Goal: Information Seeking & Learning: Learn about a topic

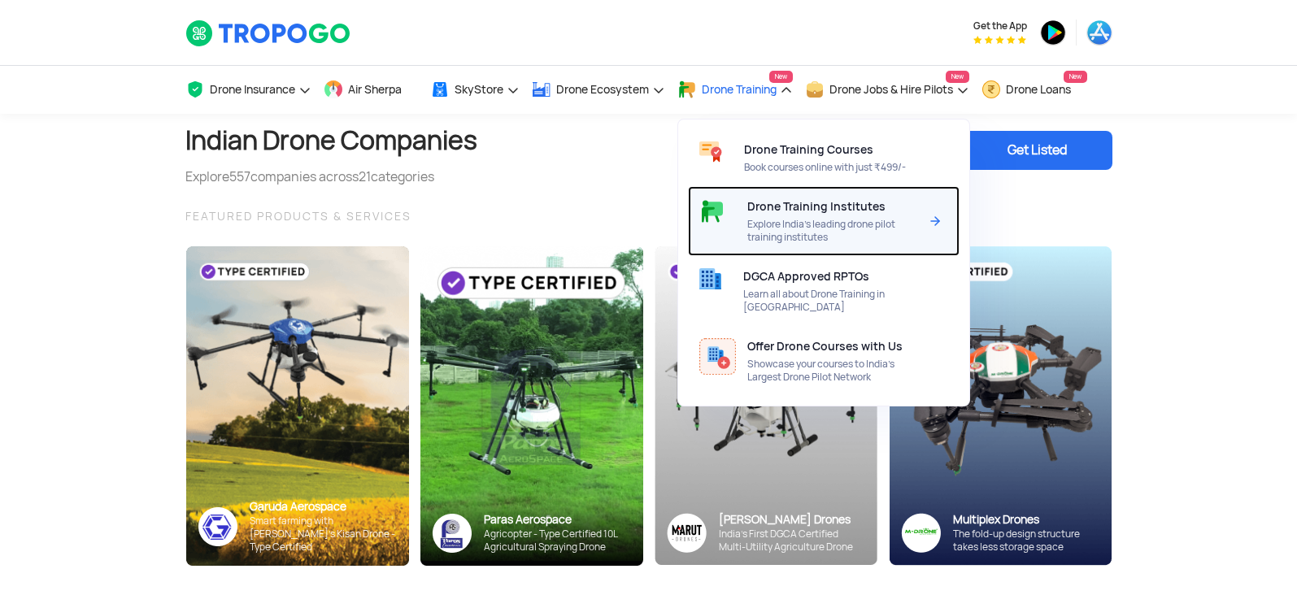
click at [939, 218] on img at bounding box center [936, 221] width 20 height 20
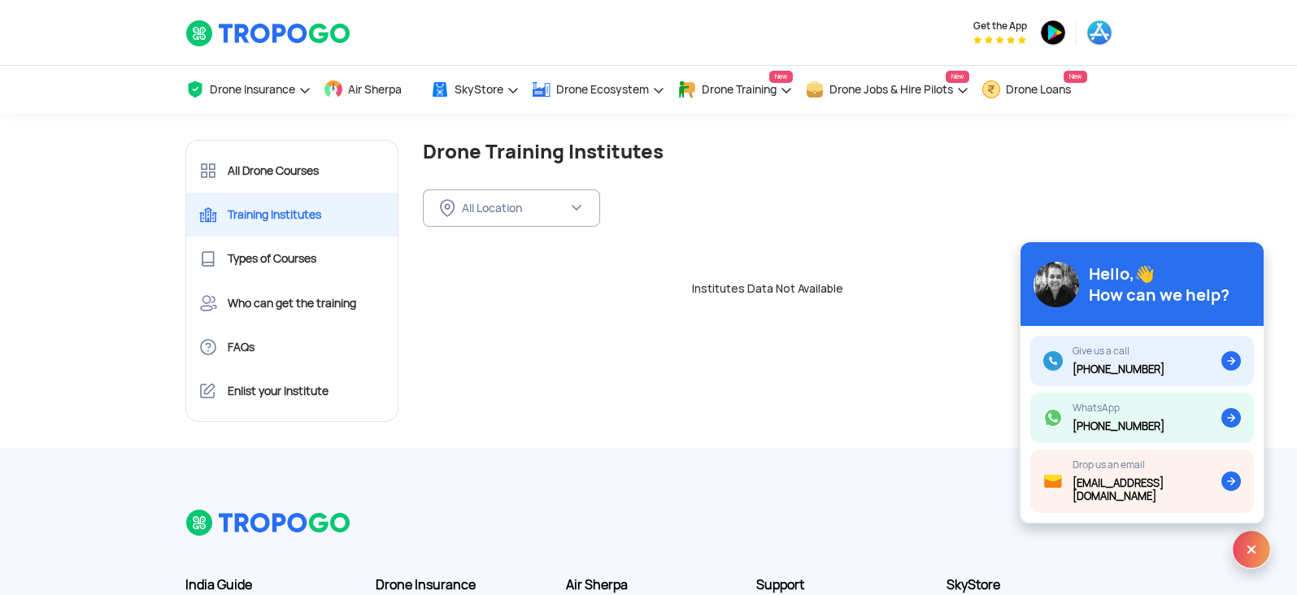
click at [1255, 543] on img at bounding box center [1251, 549] width 39 height 39
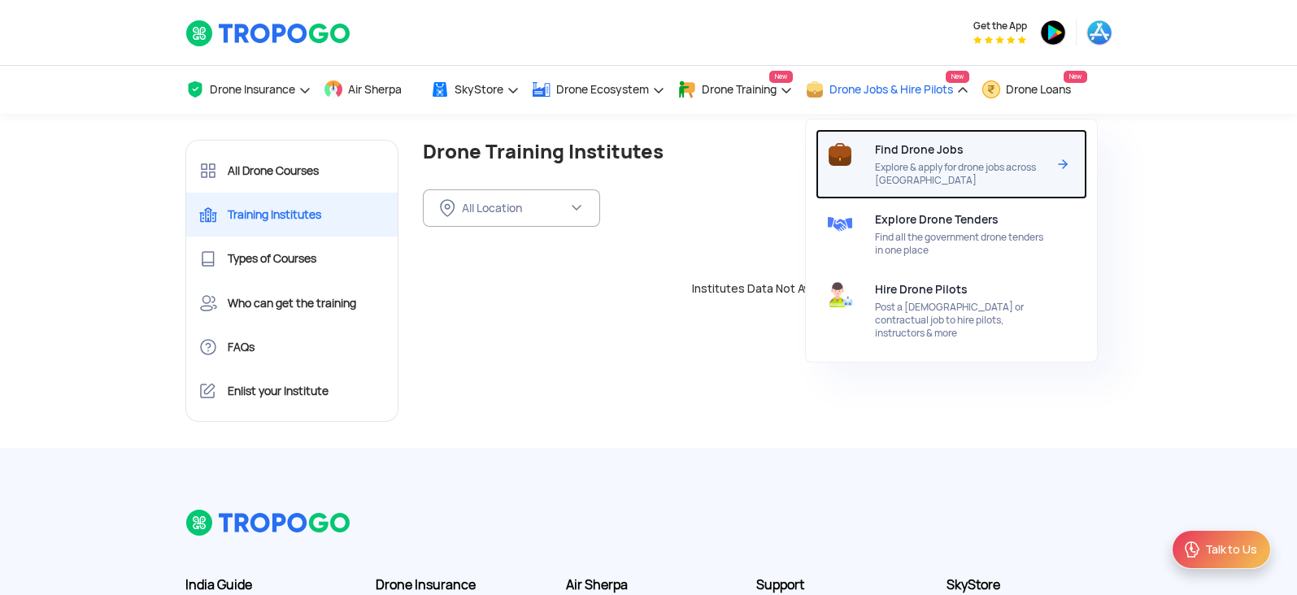
click at [946, 144] on span "Find Drone Jobs" at bounding box center [919, 149] width 89 height 13
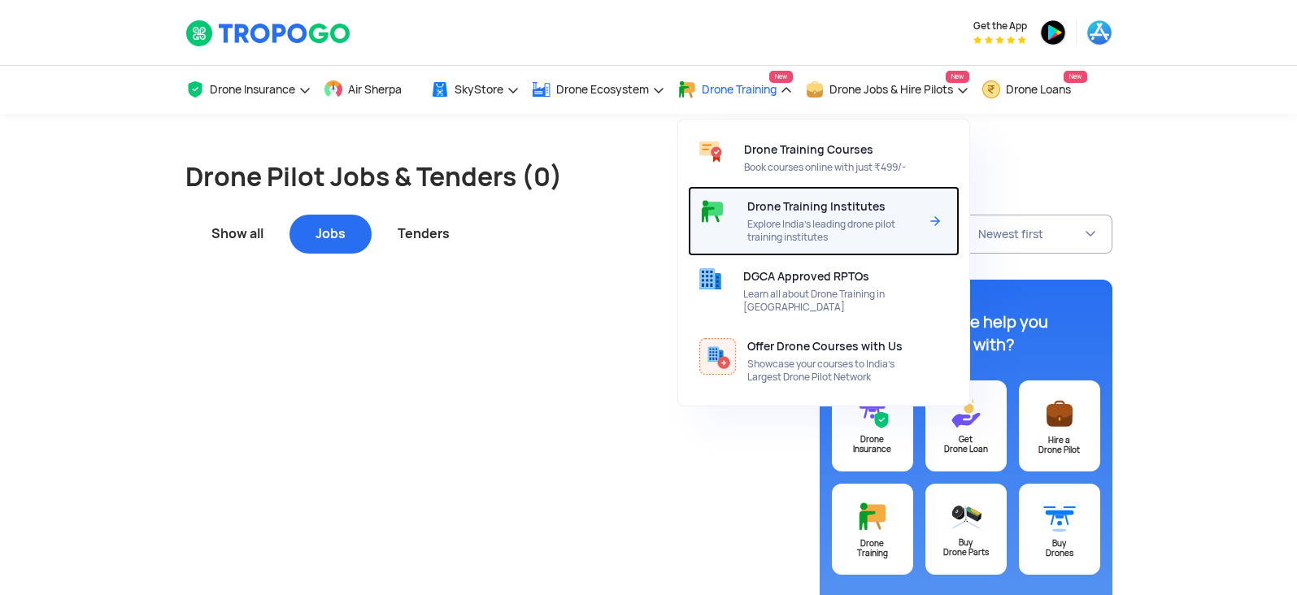
click at [930, 229] on img at bounding box center [936, 221] width 20 height 20
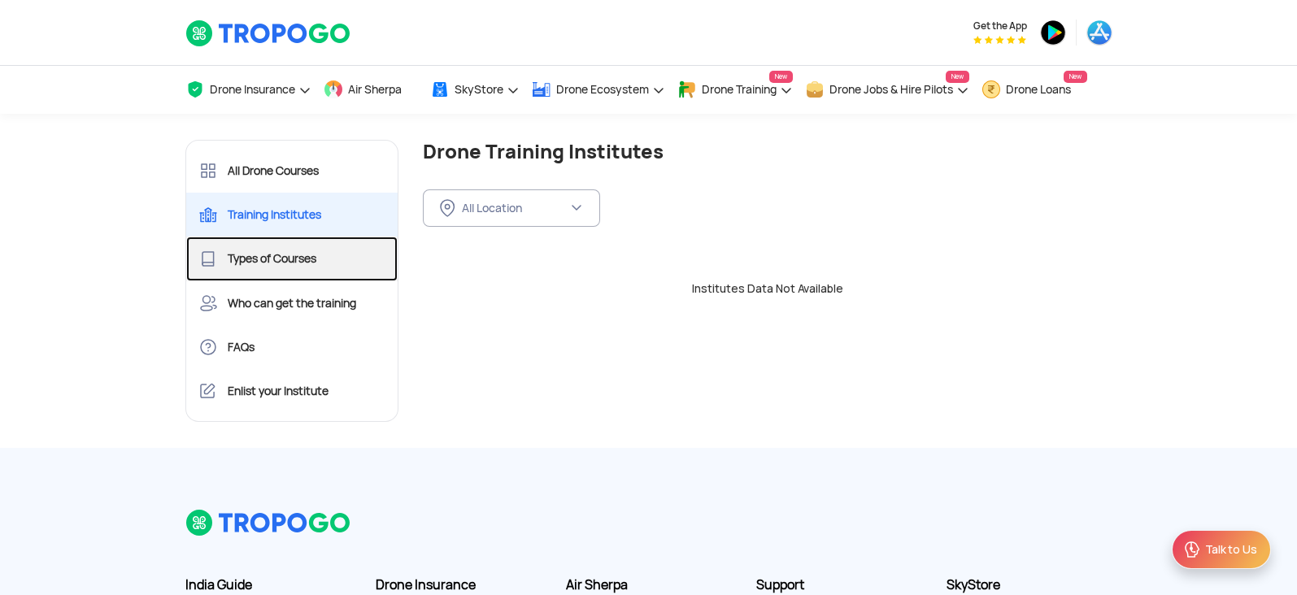
click at [272, 262] on link "Types of Courses" at bounding box center [292, 259] width 212 height 44
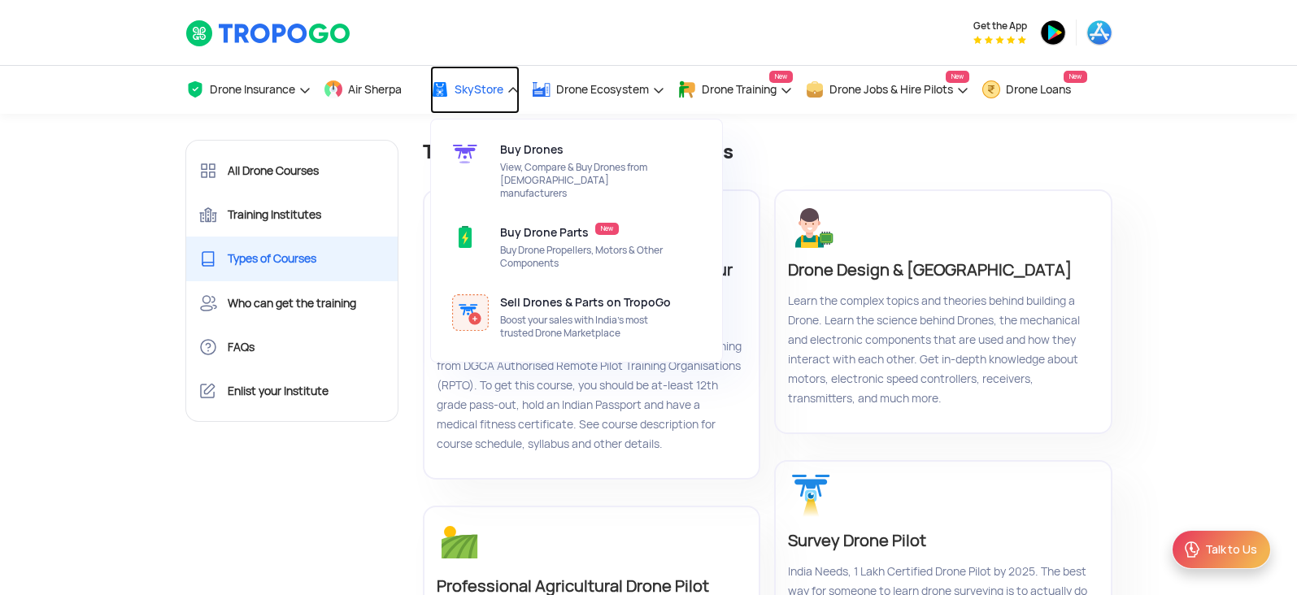
click at [516, 88] on link "SkyStore" at bounding box center [474, 90] width 89 height 48
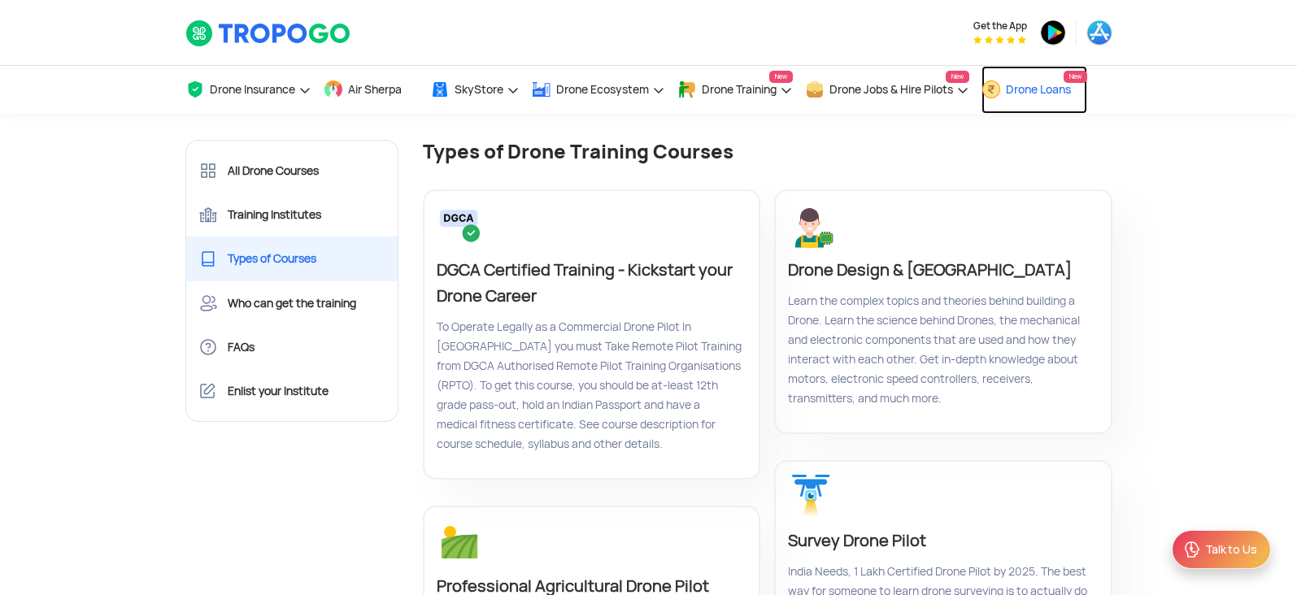
click at [1020, 92] on span "Drone Loans" at bounding box center [1038, 89] width 65 height 13
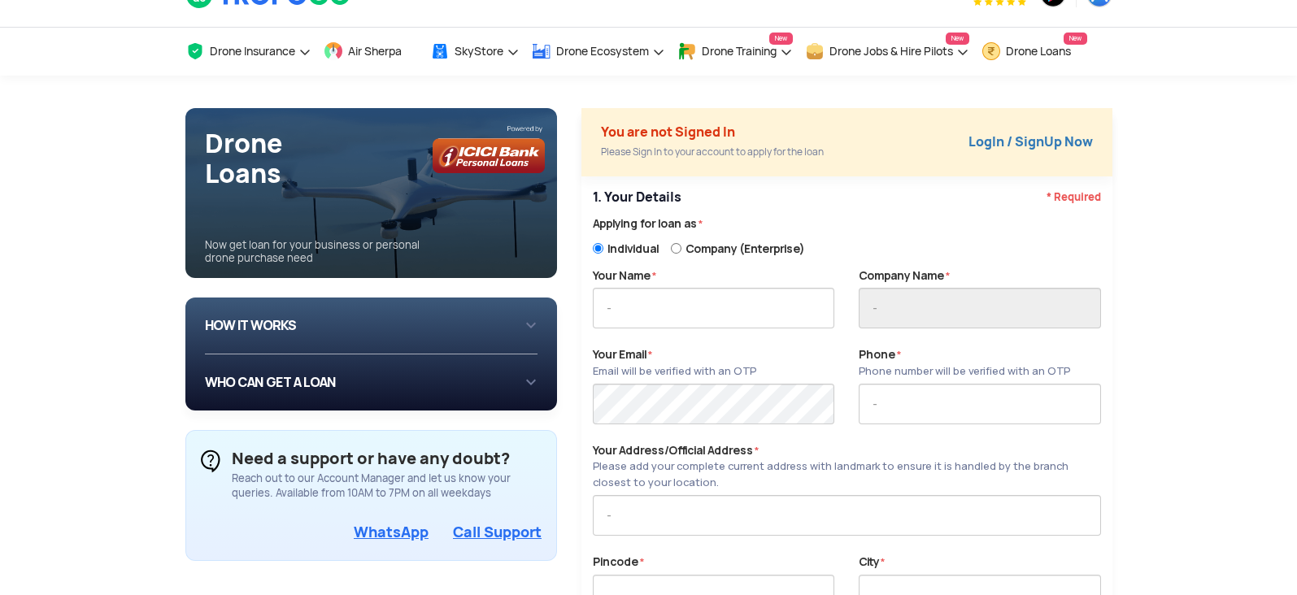
scroll to position [37, 0]
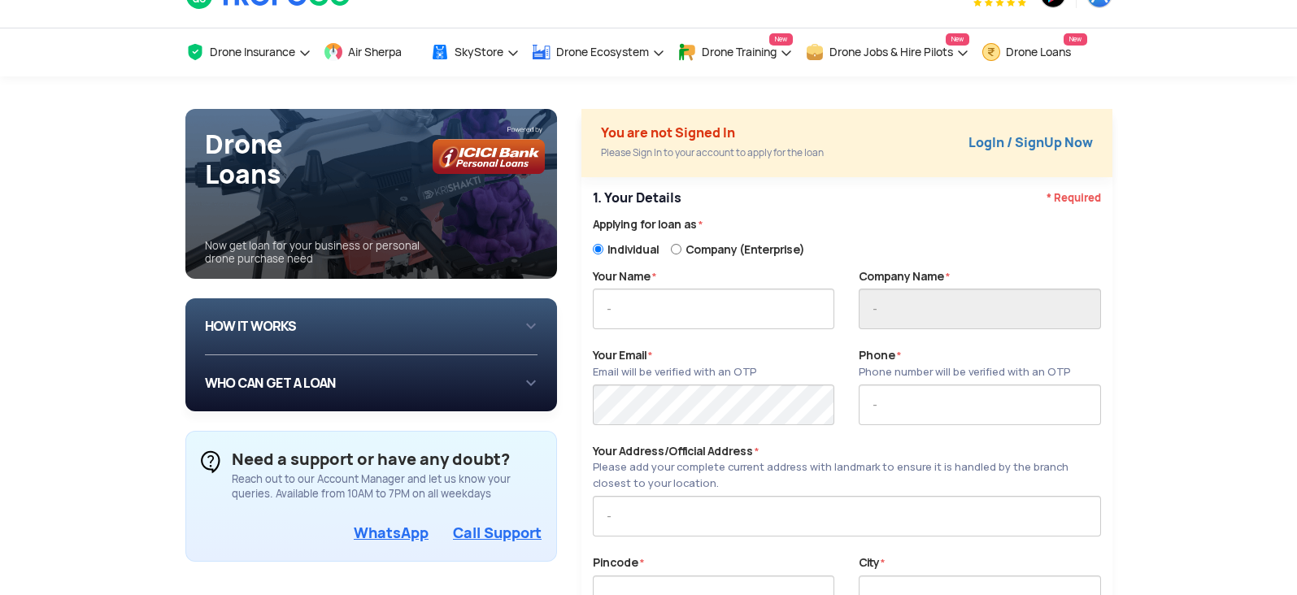
click at [534, 323] on div "HOW IT WORKS 1 Login/Create you account with your email or phone number 2 Fill …" at bounding box center [371, 327] width 333 height 57
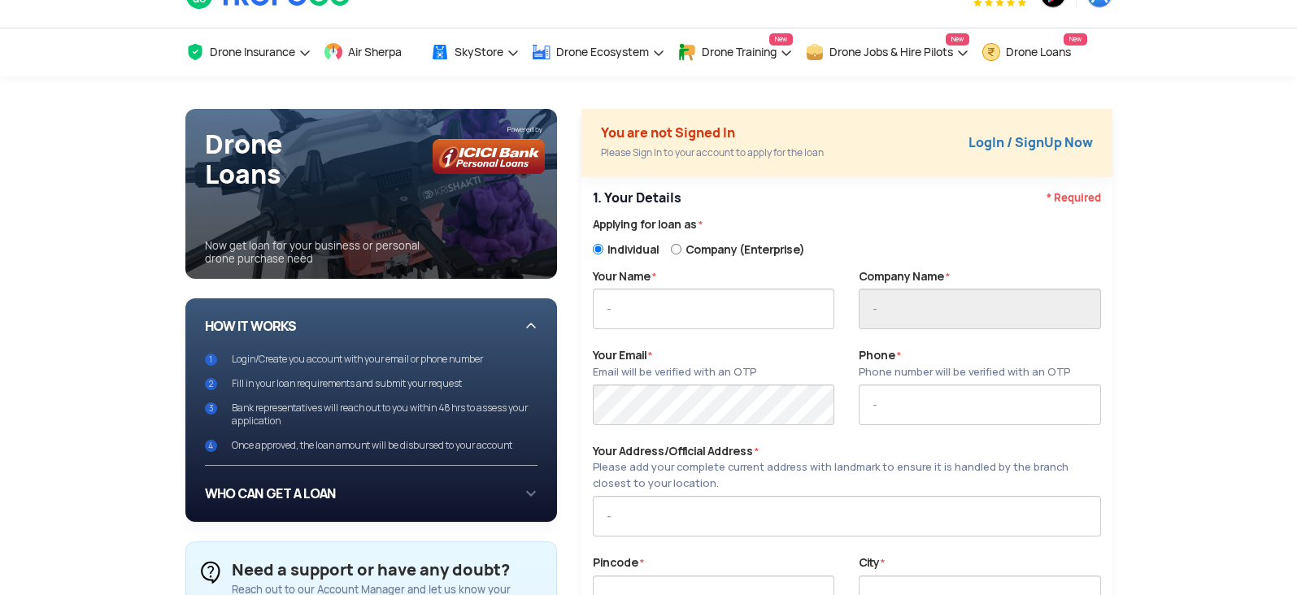
click at [534, 323] on div "HOW IT WORKS 1 Login/Create you account with your email or phone number 2 Fill …" at bounding box center [371, 383] width 333 height 168
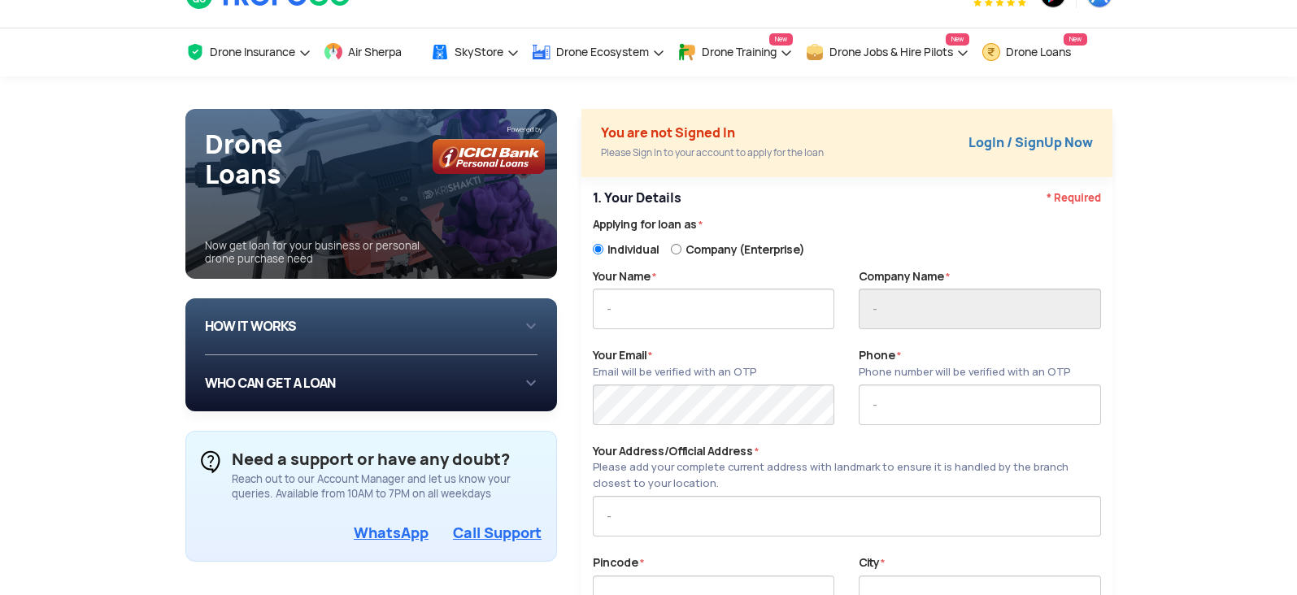
click at [542, 365] on div "HOW IT WORKS 1 Login/Create you account with your email or phone number 2 Fill …" at bounding box center [371, 355] width 373 height 113
click at [536, 373] on div "WHO CAN GET A LOAN If you are an individual looking to: Buy drone for personal …" at bounding box center [371, 383] width 333 height 30
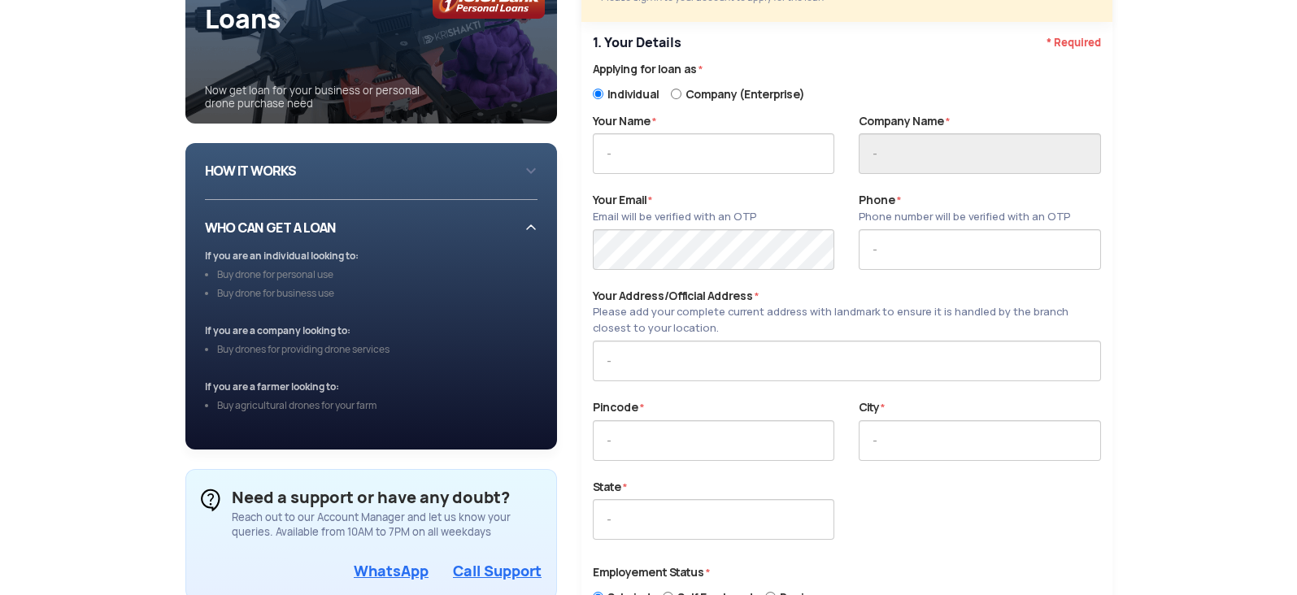
scroll to position [197, 0]
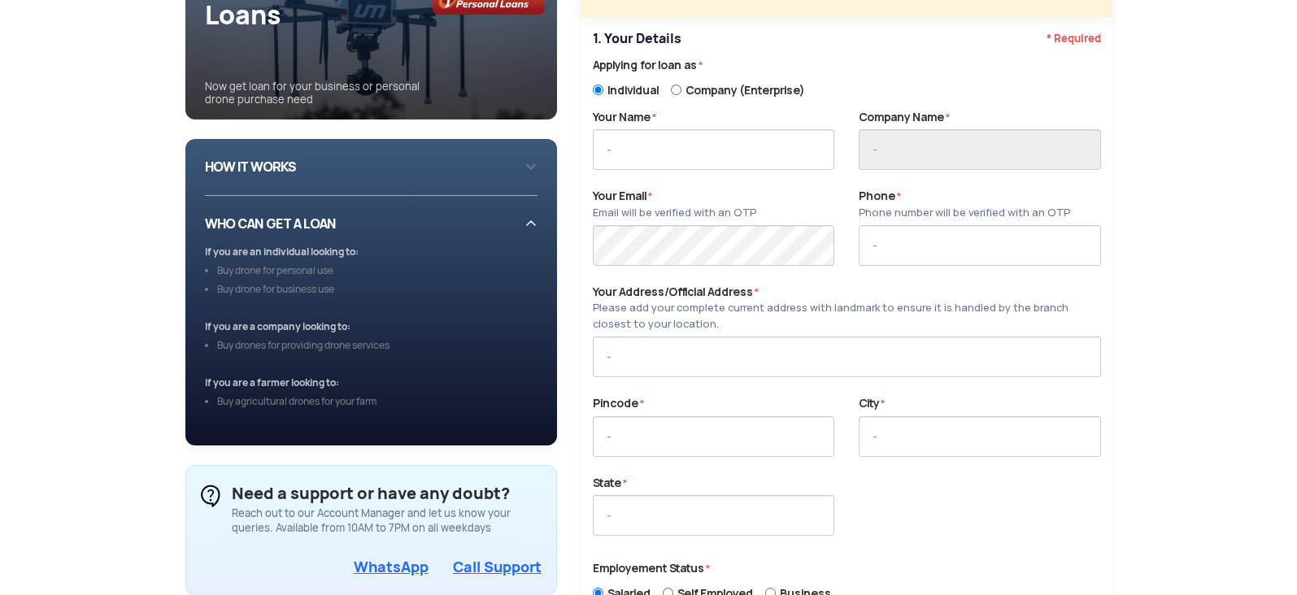
click at [529, 226] on div "WHO CAN GET A LOAN If you are an individual looking to: Buy drone for personal …" at bounding box center [371, 321] width 333 height 250
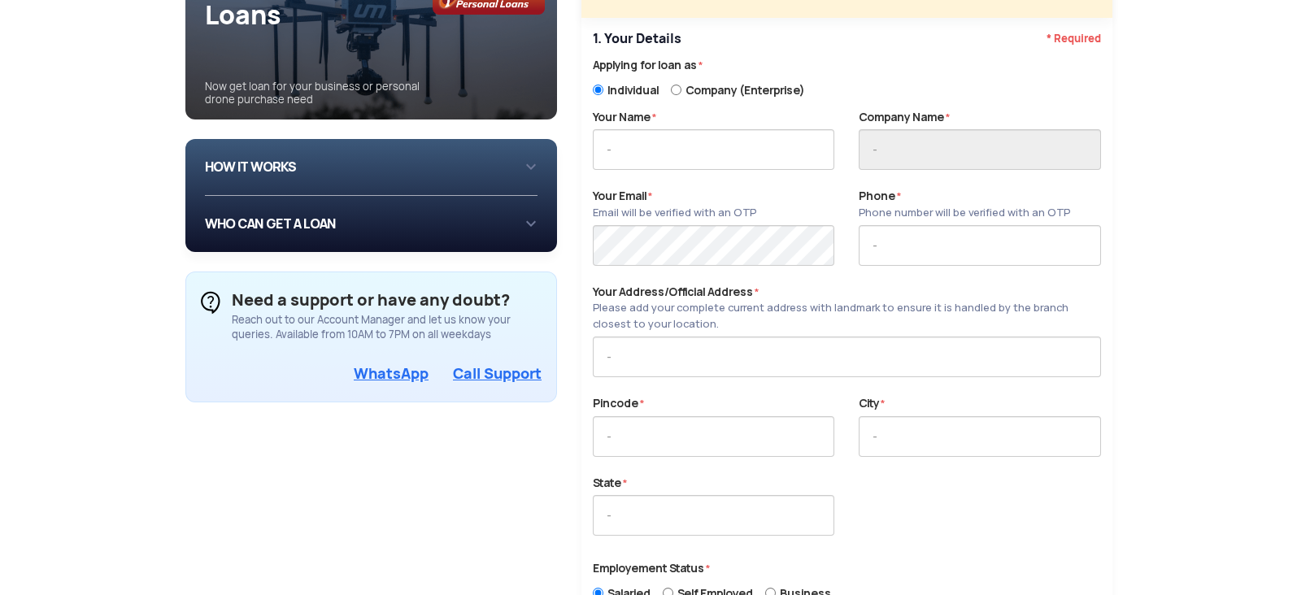
click at [534, 167] on div "HOW IT WORKS 1 Login/Create you account with your email or phone number 2 Fill …" at bounding box center [371, 167] width 333 height 57
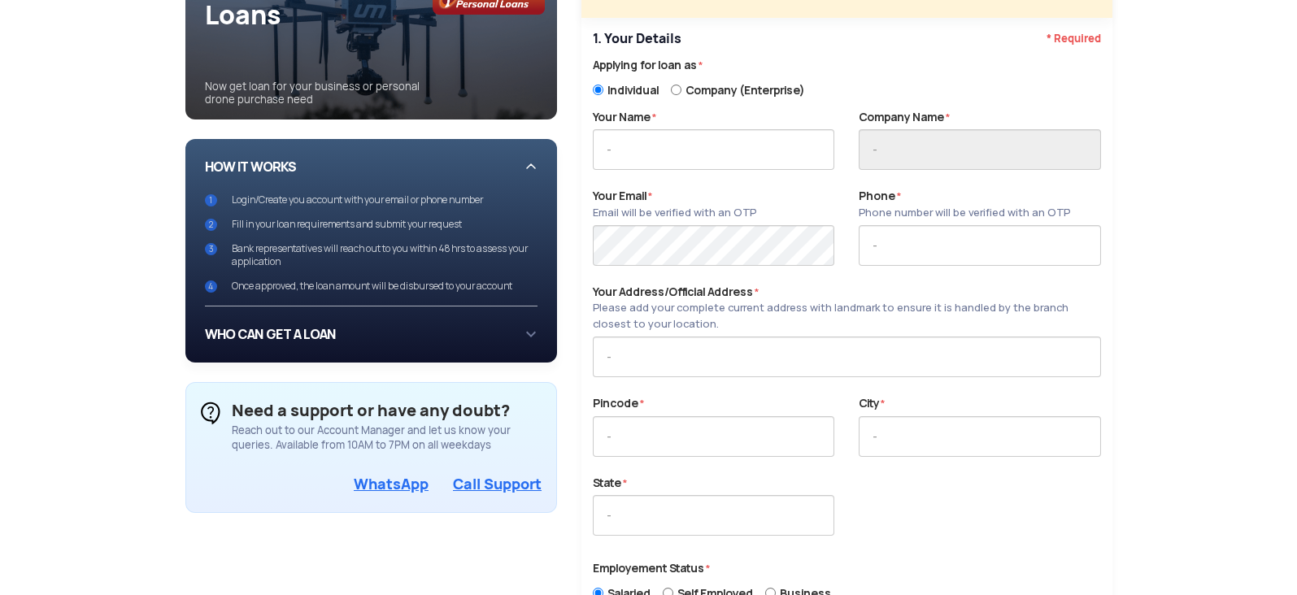
click at [527, 170] on div "HOW IT WORKS 1 Login/Create you account with your email or phone number 2 Fill …" at bounding box center [371, 223] width 333 height 168
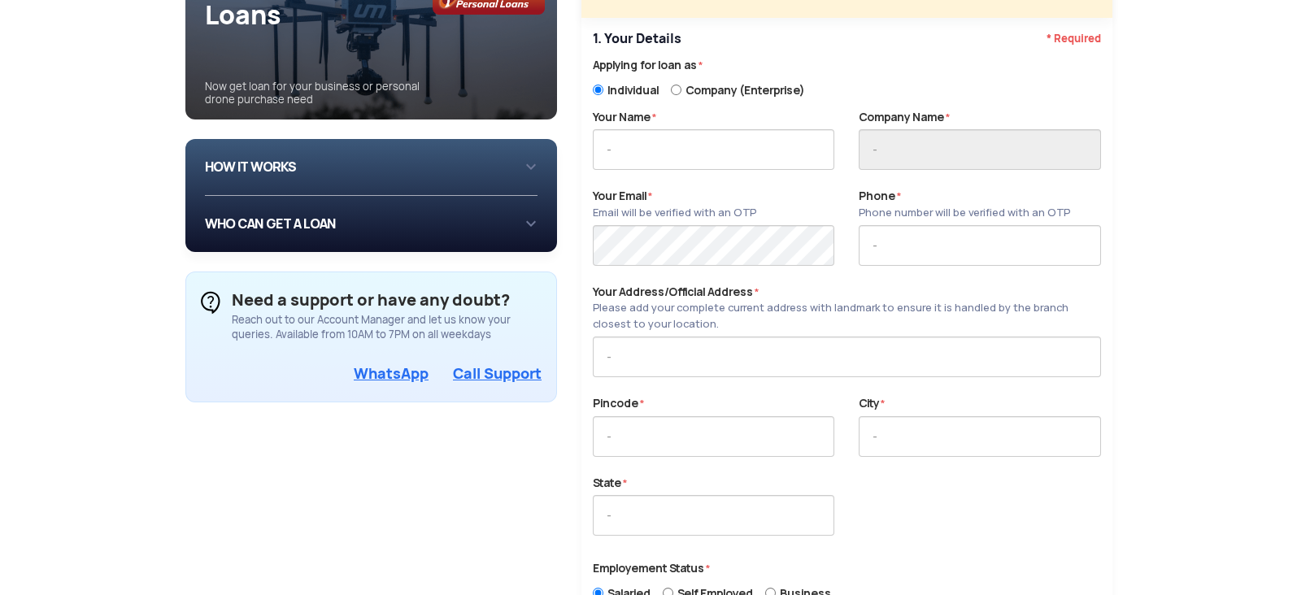
click at [530, 220] on div "WHO CAN GET A LOAN If you are an individual looking to: Buy drone for personal …" at bounding box center [371, 224] width 333 height 56
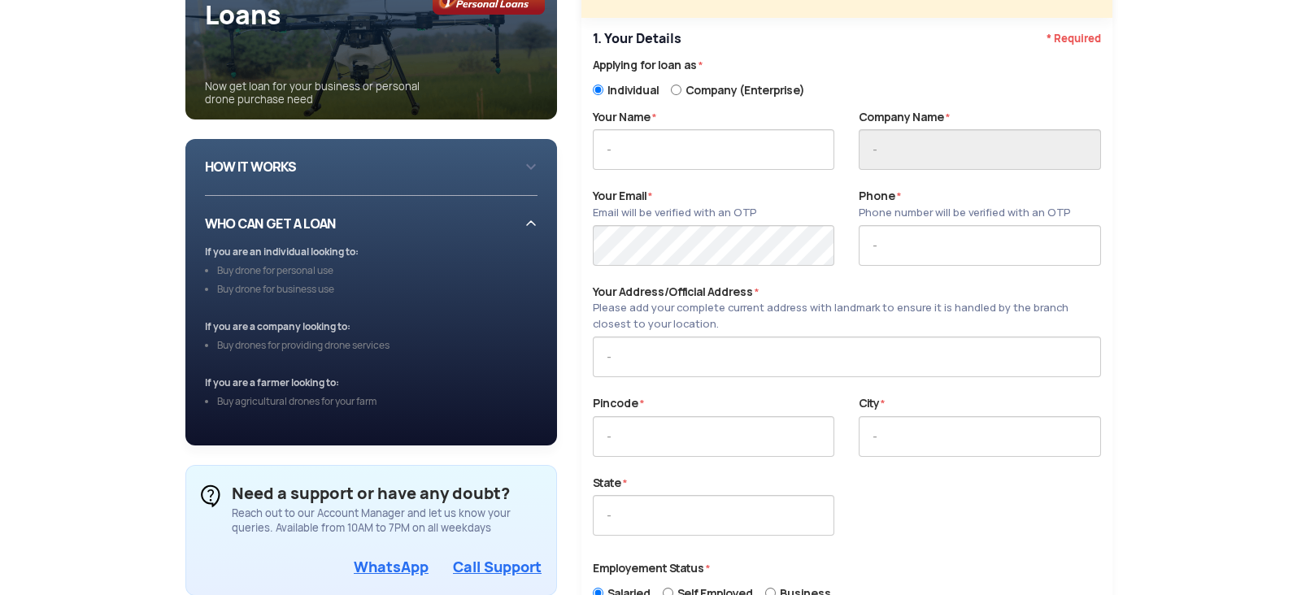
click at [530, 220] on div "WHO CAN GET A LOAN If you are an individual looking to: Buy drone for personal …" at bounding box center [371, 321] width 333 height 250
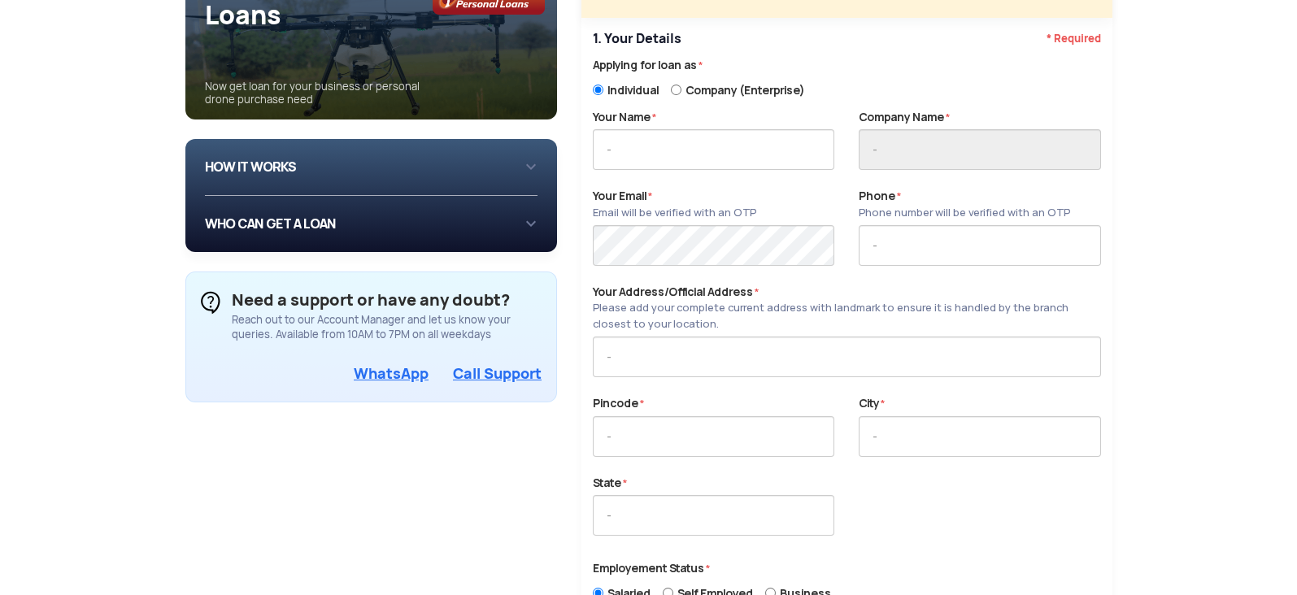
click at [530, 220] on div "WHO CAN GET A LOAN If you are an individual looking to: Buy drone for personal …" at bounding box center [371, 224] width 333 height 56
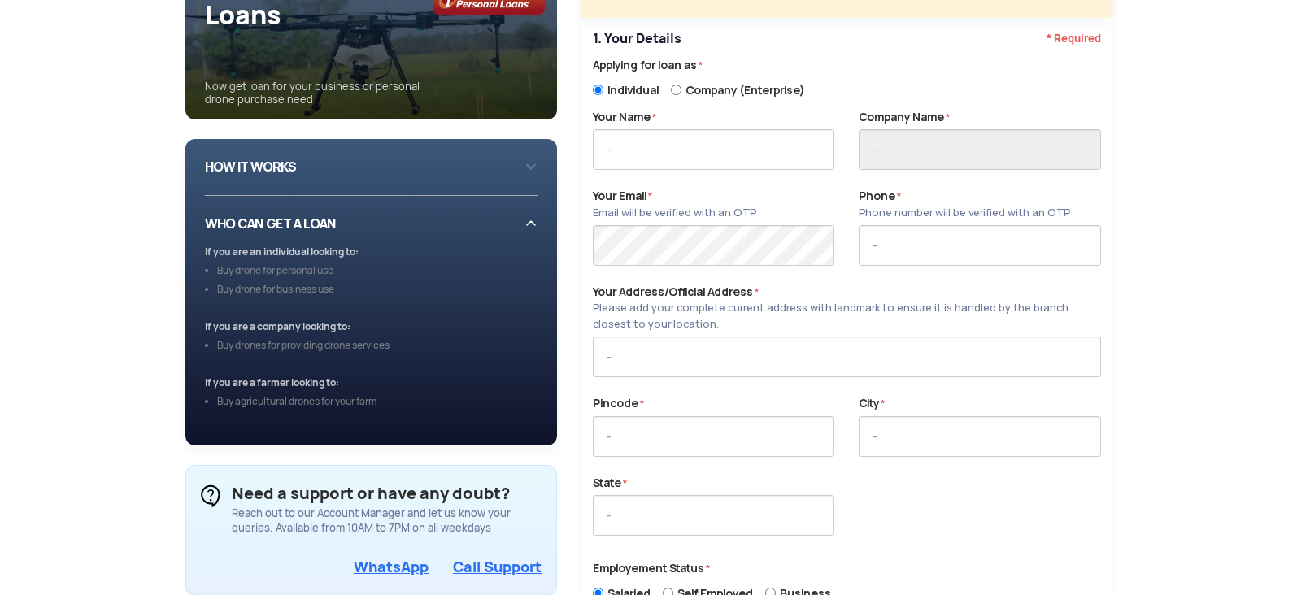
click at [530, 220] on div "WHO CAN GET A LOAN If you are an individual looking to: Buy drone for personal …" at bounding box center [371, 321] width 333 height 250
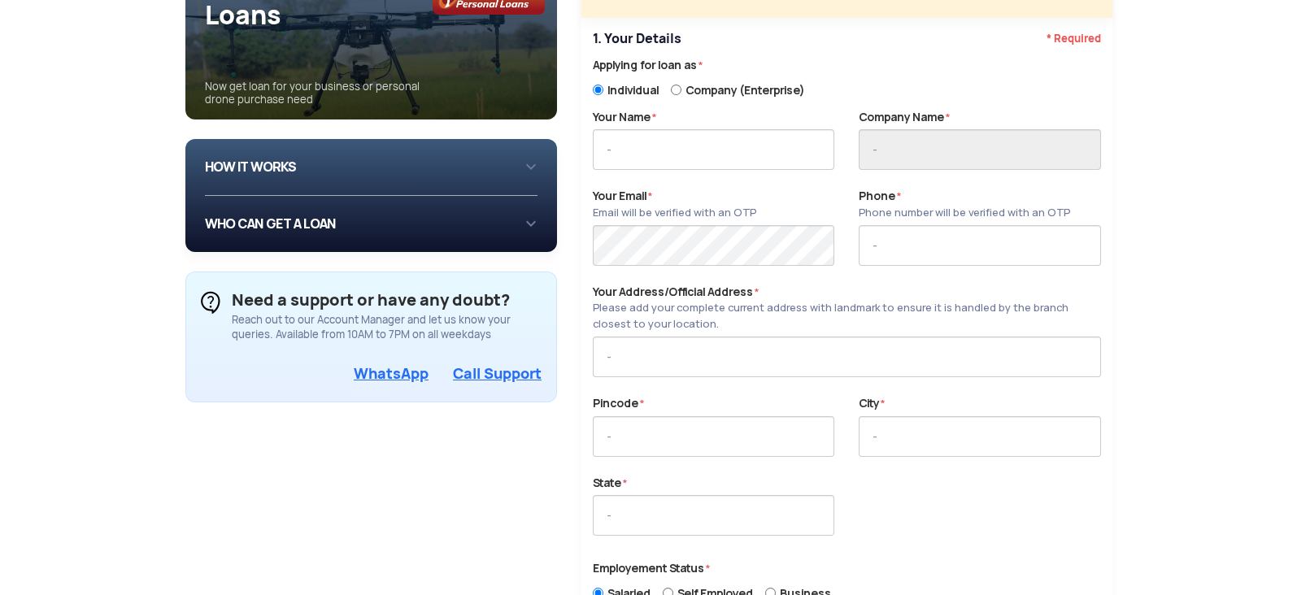
click at [525, 172] on div "HOW IT WORKS 1 Login/Create you account with your email or phone number 2 Fill …" at bounding box center [371, 167] width 333 height 30
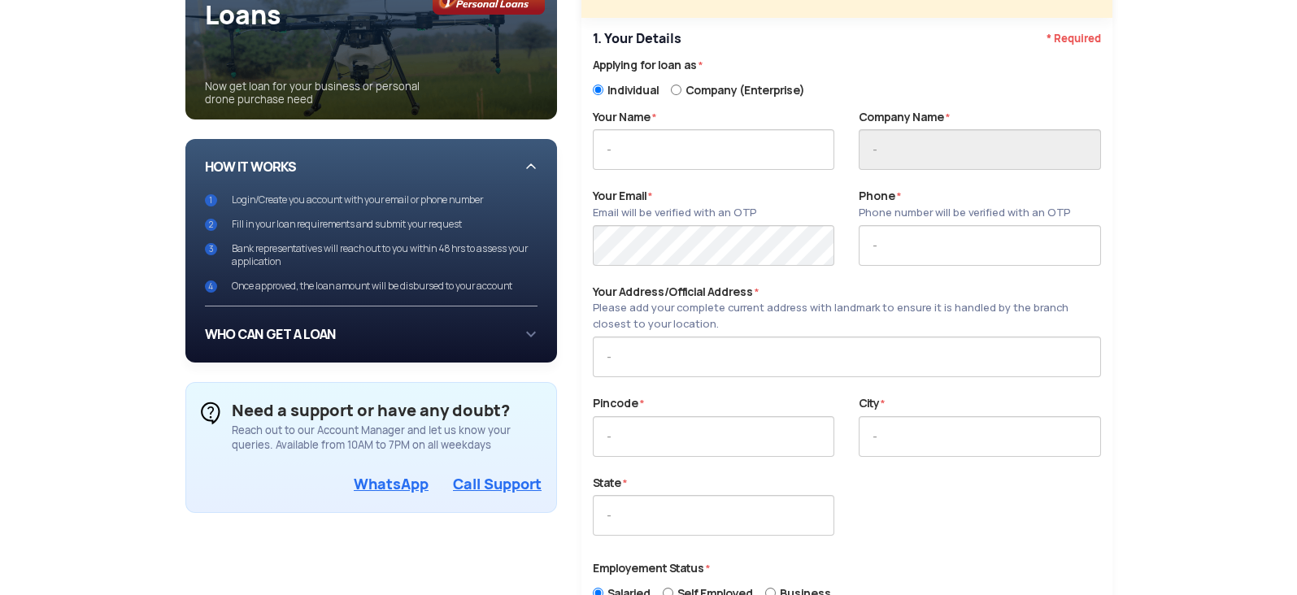
click at [525, 172] on div "HOW IT WORKS 1 Login/Create you account with your email or phone number 2 Fill …" at bounding box center [371, 222] width 333 height 141
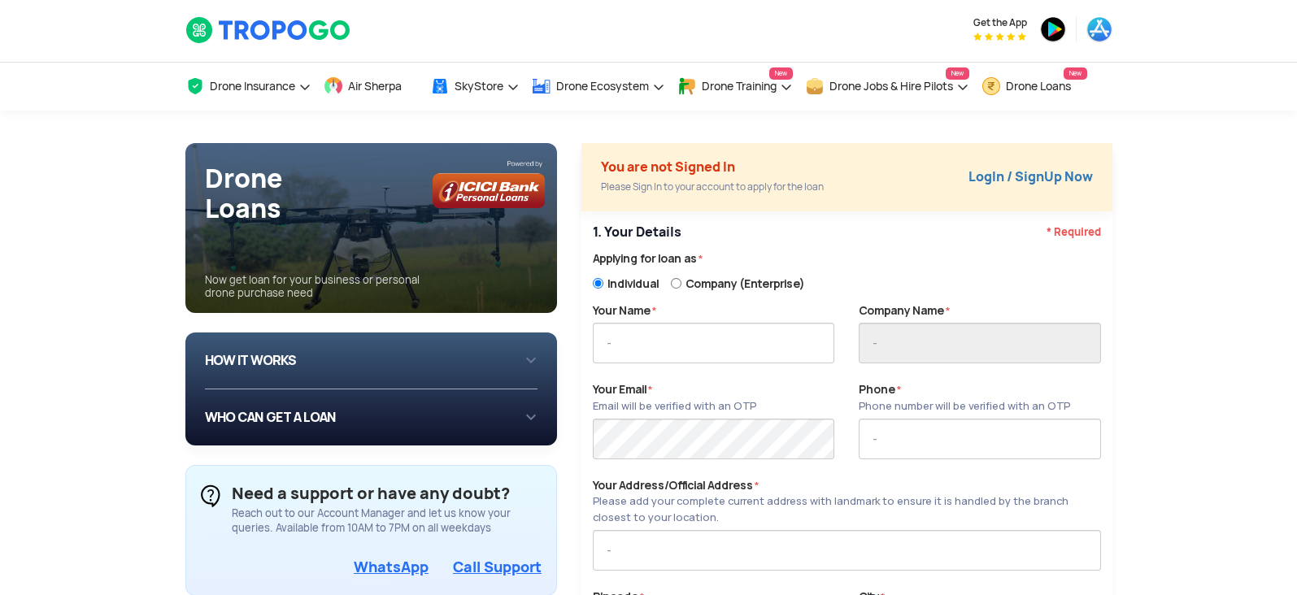
scroll to position [0, 0]
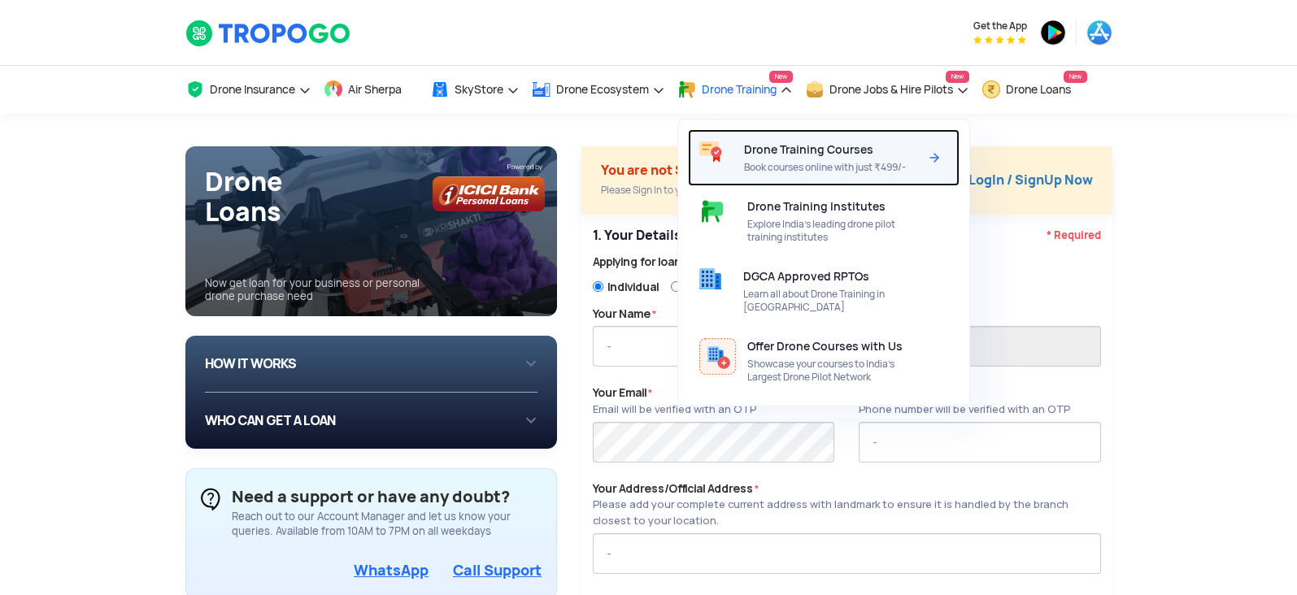
click at [935, 159] on img at bounding box center [935, 158] width 20 height 20
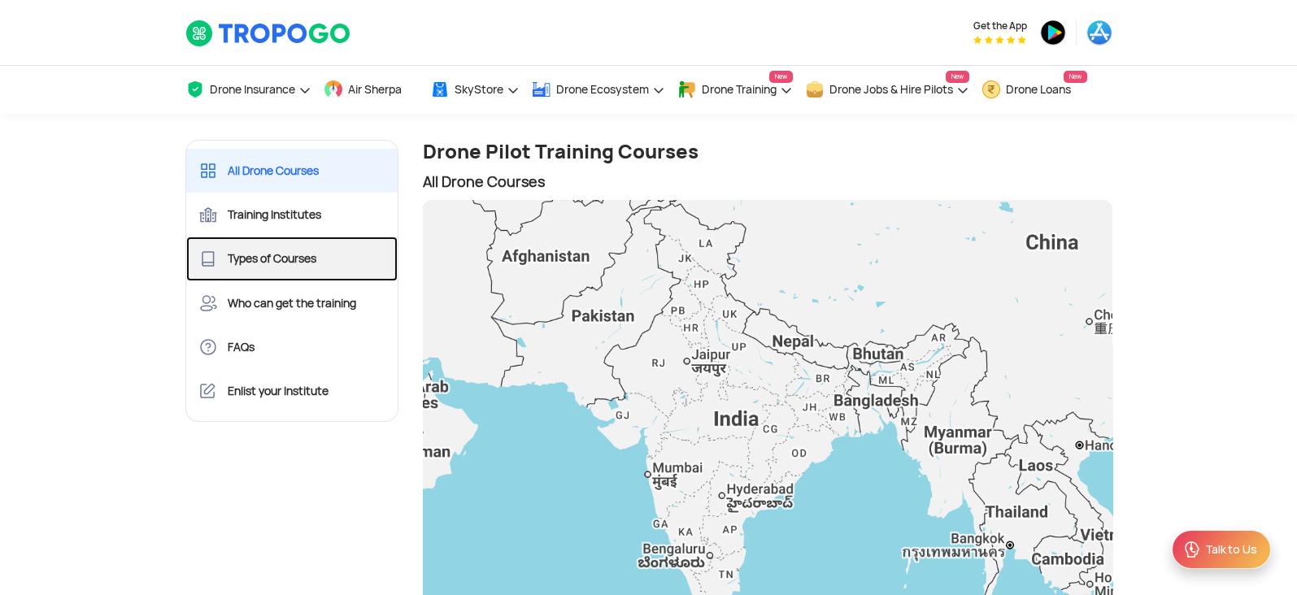
click at [264, 257] on link "Types of Courses" at bounding box center [292, 259] width 212 height 44
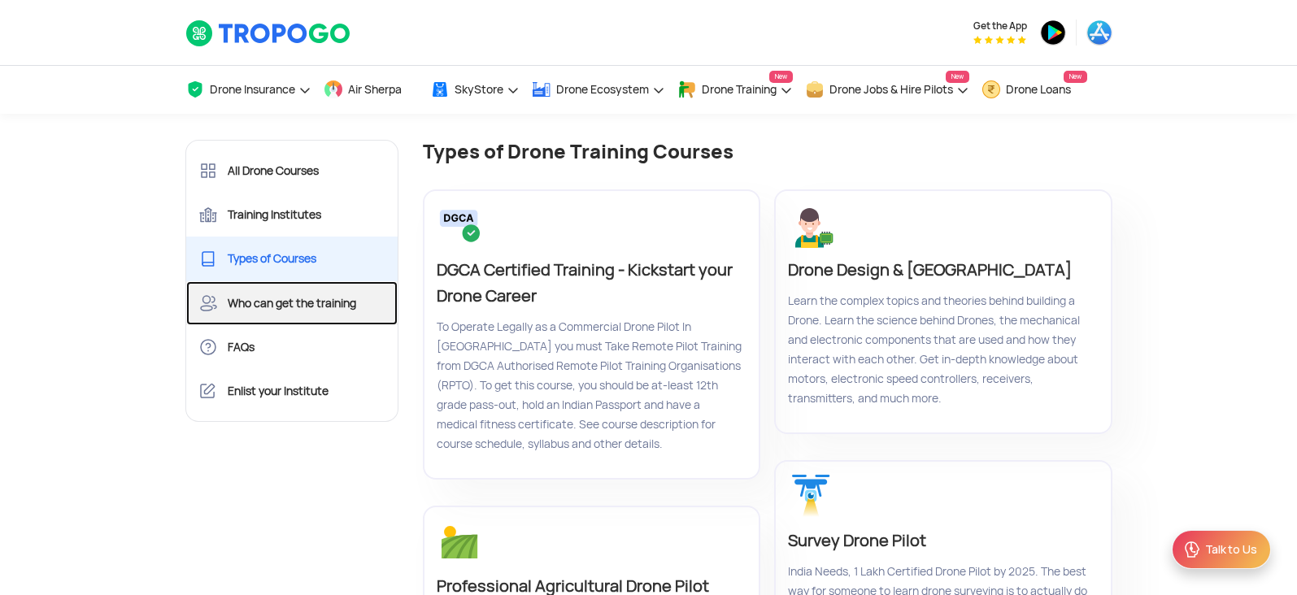
click at [303, 299] on link "Who can get the training" at bounding box center [292, 303] width 212 height 44
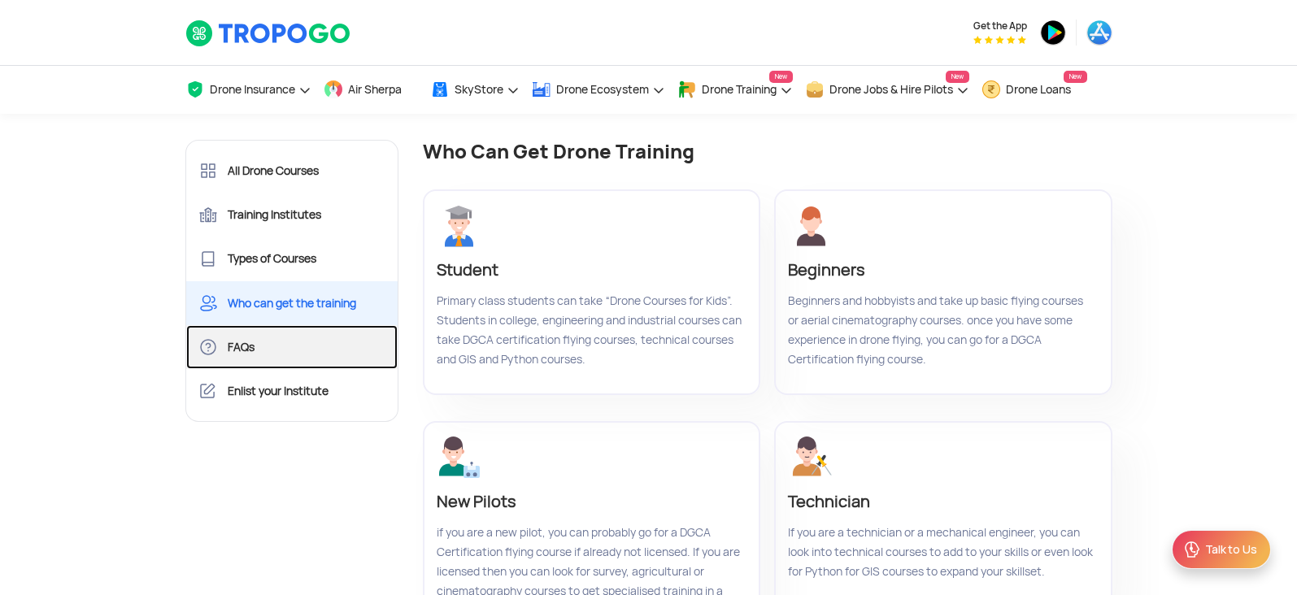
click at [234, 366] on link "FAQs" at bounding box center [292, 347] width 212 height 44
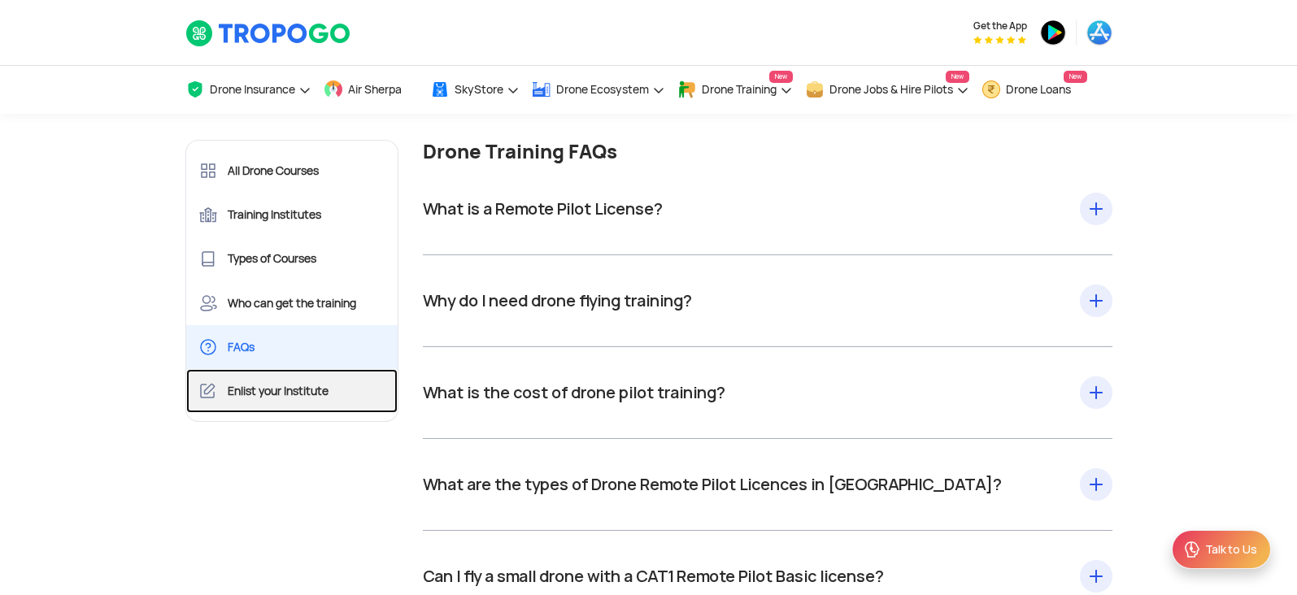
click at [268, 390] on link "Enlist your Institute" at bounding box center [292, 391] width 212 height 44
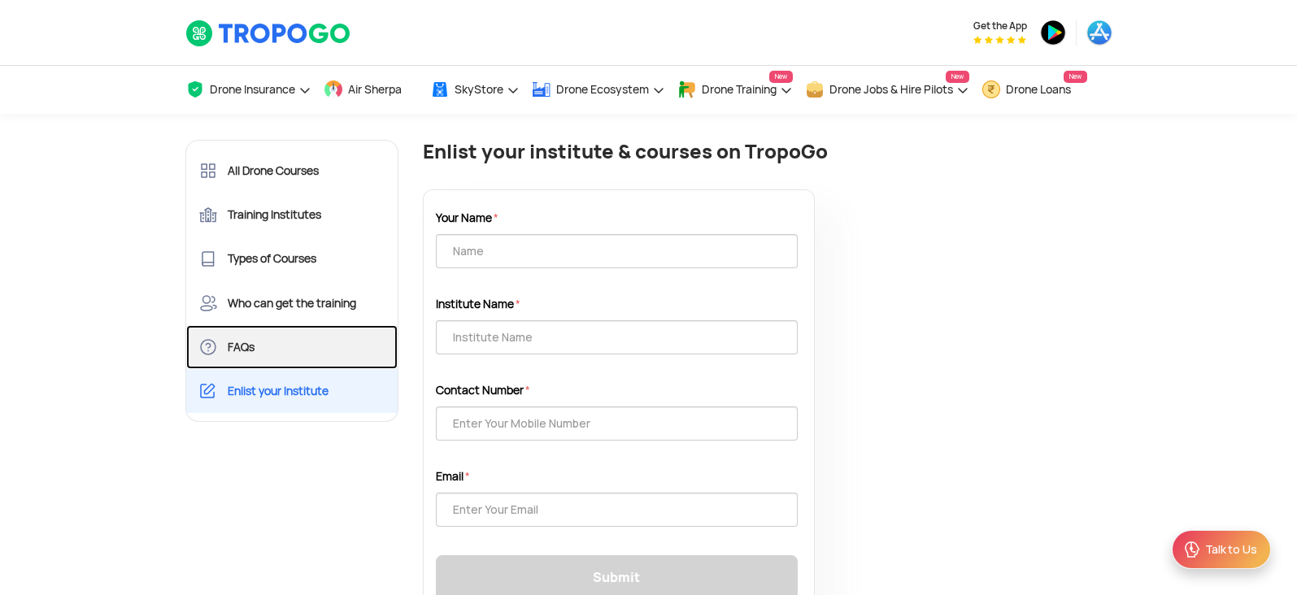
click at [269, 354] on link "FAQs" at bounding box center [292, 347] width 212 height 44
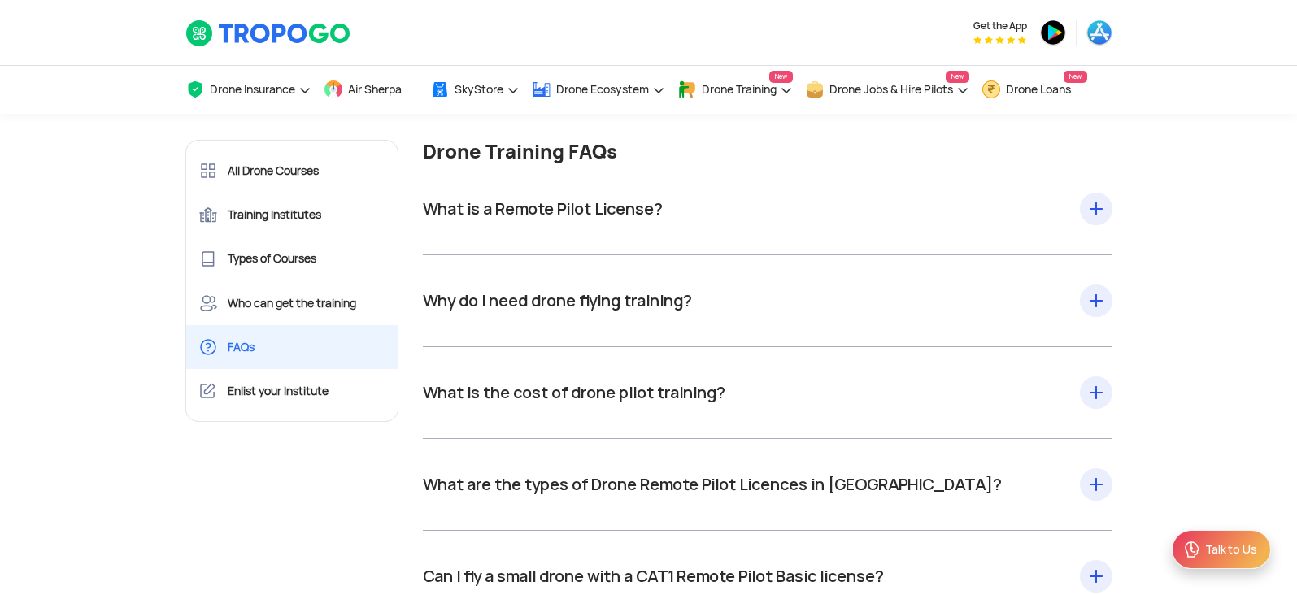
click at [783, 231] on div "What is a Remote Pilot License? A remote Pilot License is equivalent to a drive…" at bounding box center [768, 209] width 690 height 92
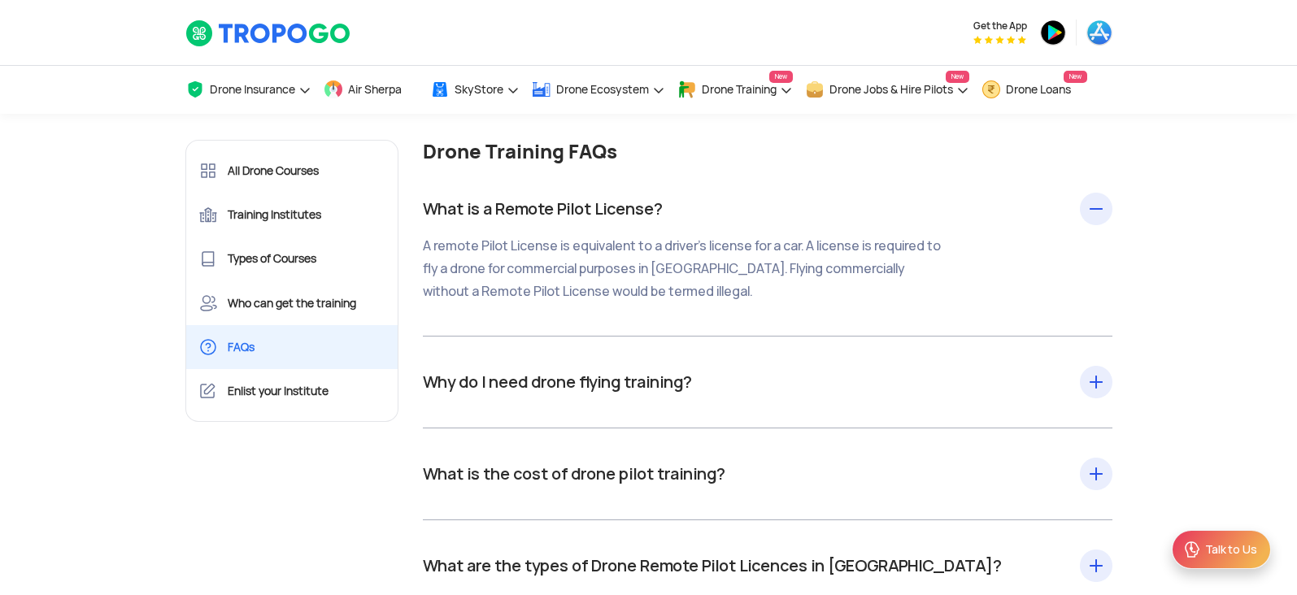
click at [849, 373] on div "Why do I need drone flying training? As a professional flier, drone pilot train…" at bounding box center [768, 382] width 690 height 26
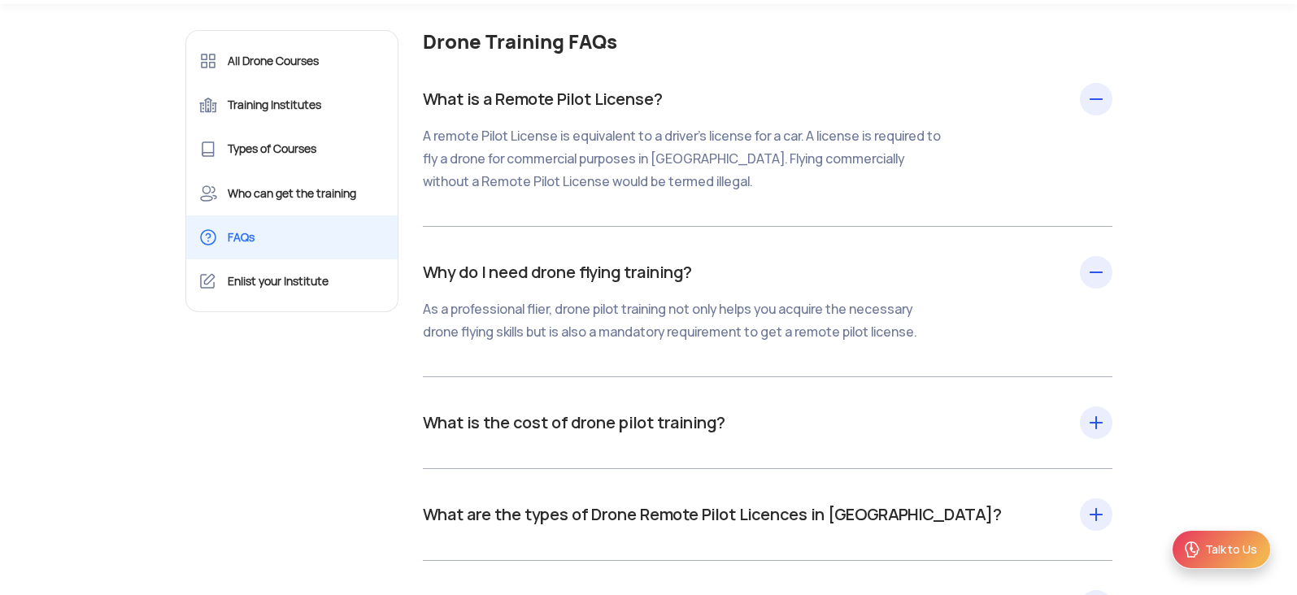
click at [787, 434] on div "What is the cost of drone pilot training? The cost of drone training varies as …" at bounding box center [768, 423] width 690 height 26
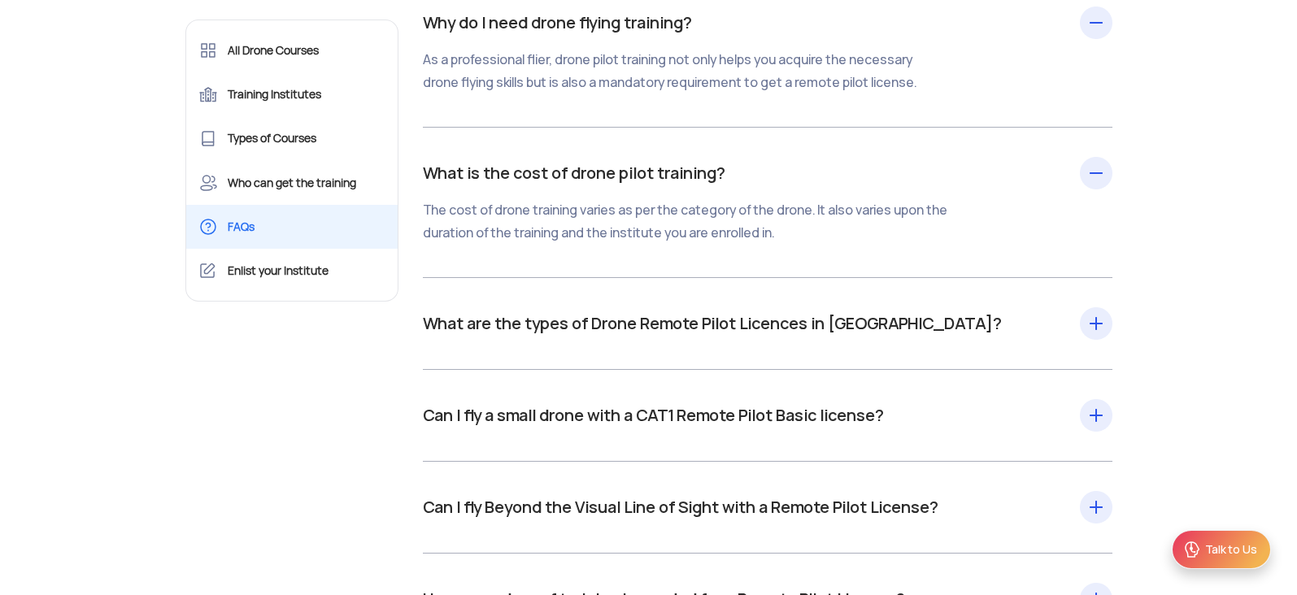
scroll to position [361, 0]
click at [813, 356] on div "What are the types of Drone Remote Pilot Licences in [GEOGRAPHIC_DATA]? Based o…" at bounding box center [768, 323] width 690 height 92
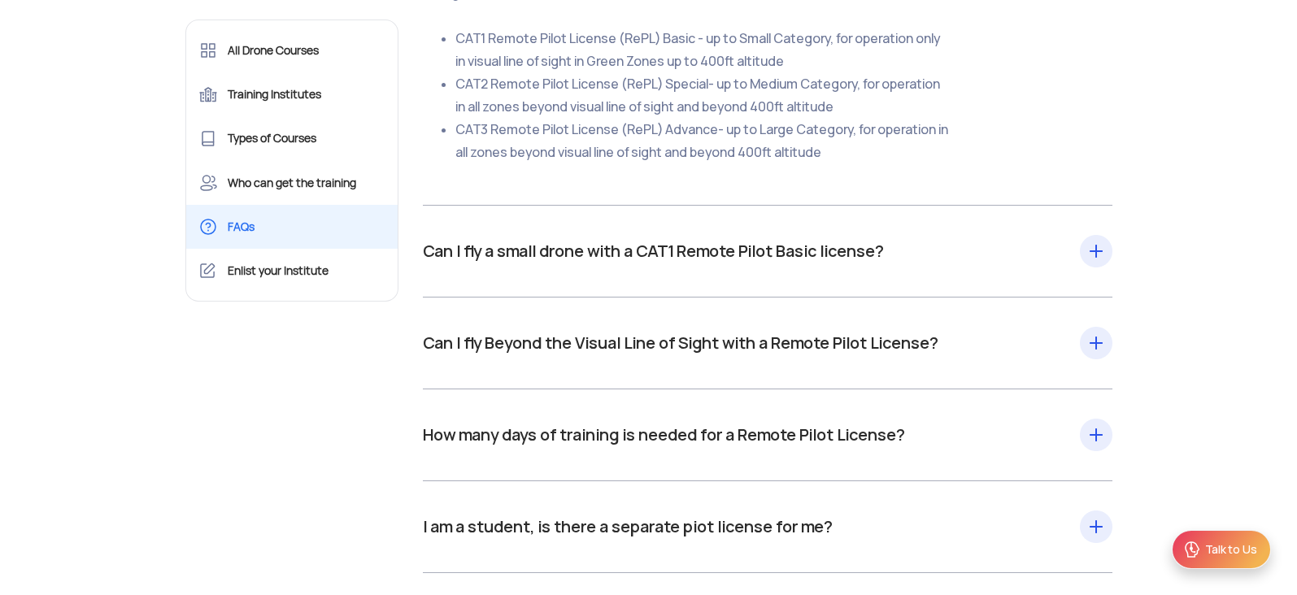
scroll to position [752, 0]
click at [810, 234] on div "Can I fly a small drone with a CAT1 Remote Pilot Basic license? Each category o…" at bounding box center [768, 250] width 690 height 92
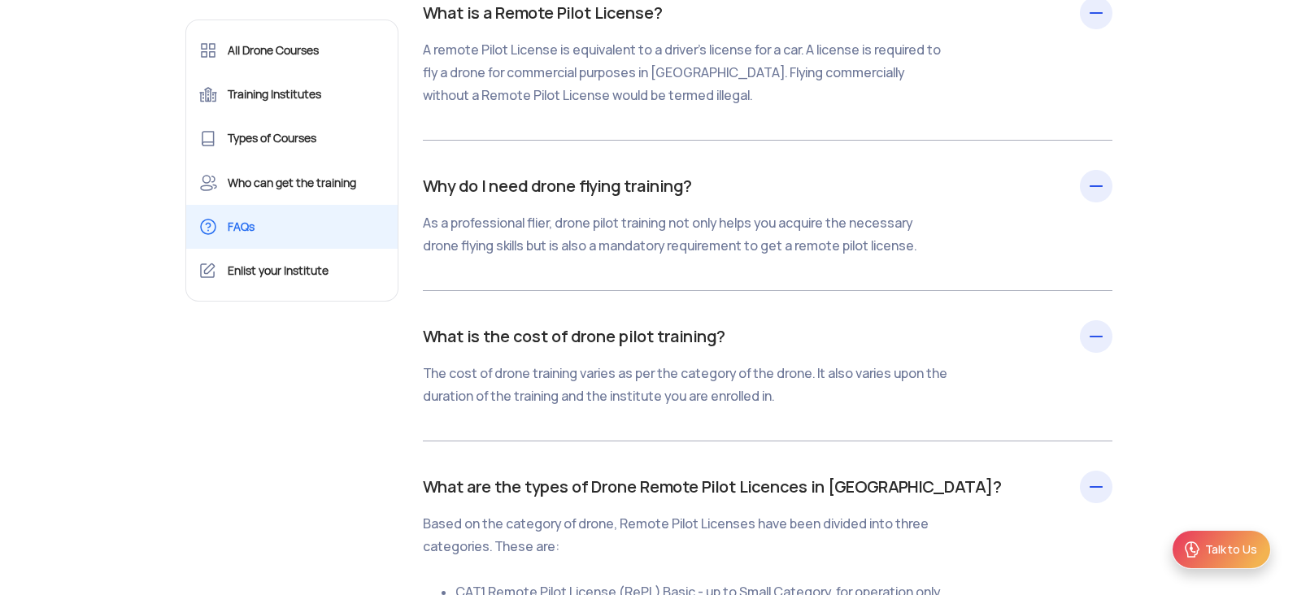
scroll to position [0, 0]
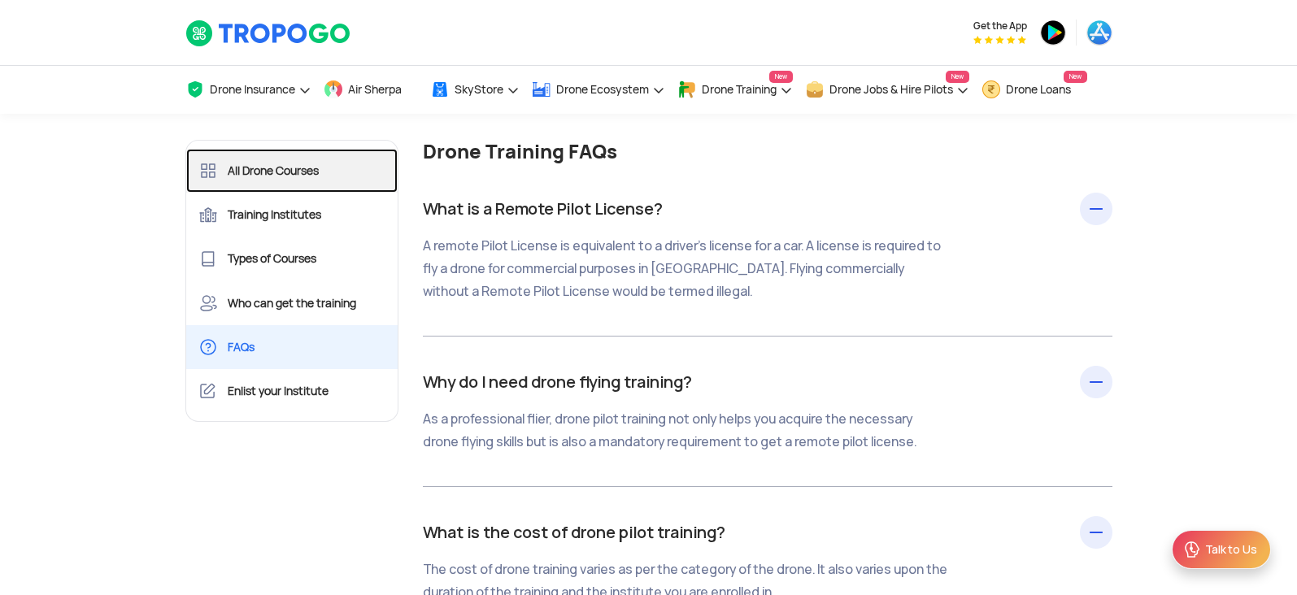
click at [238, 163] on link "All Drone Courses" at bounding box center [292, 171] width 212 height 44
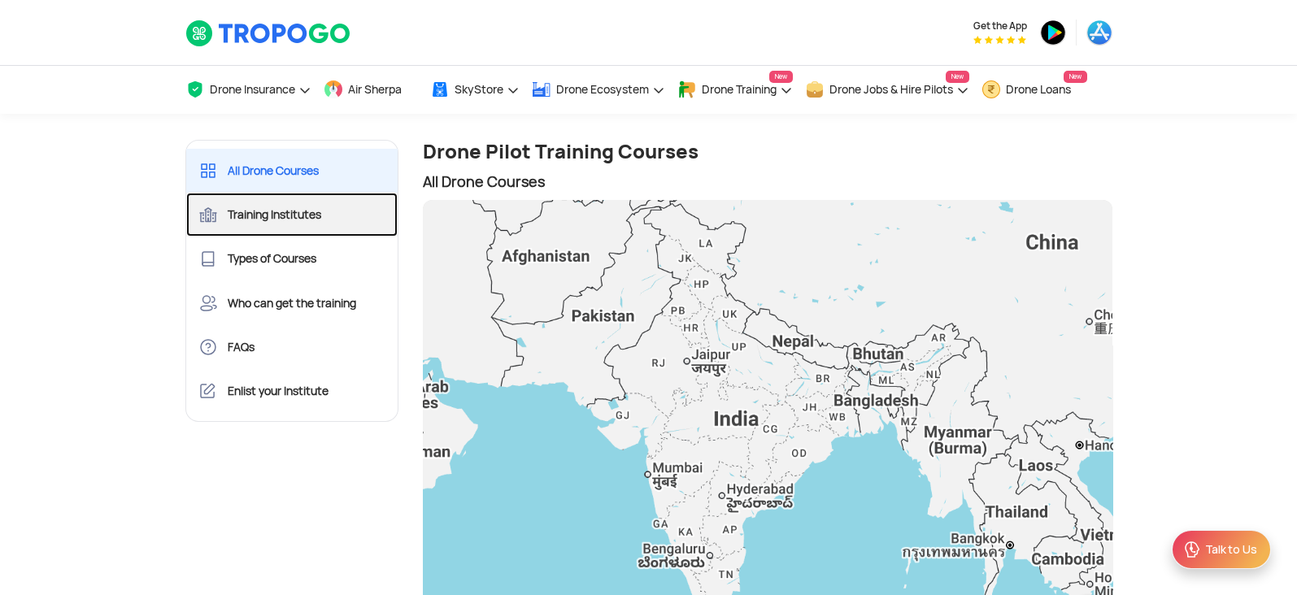
click at [325, 234] on link "Training Institutes" at bounding box center [292, 215] width 212 height 44
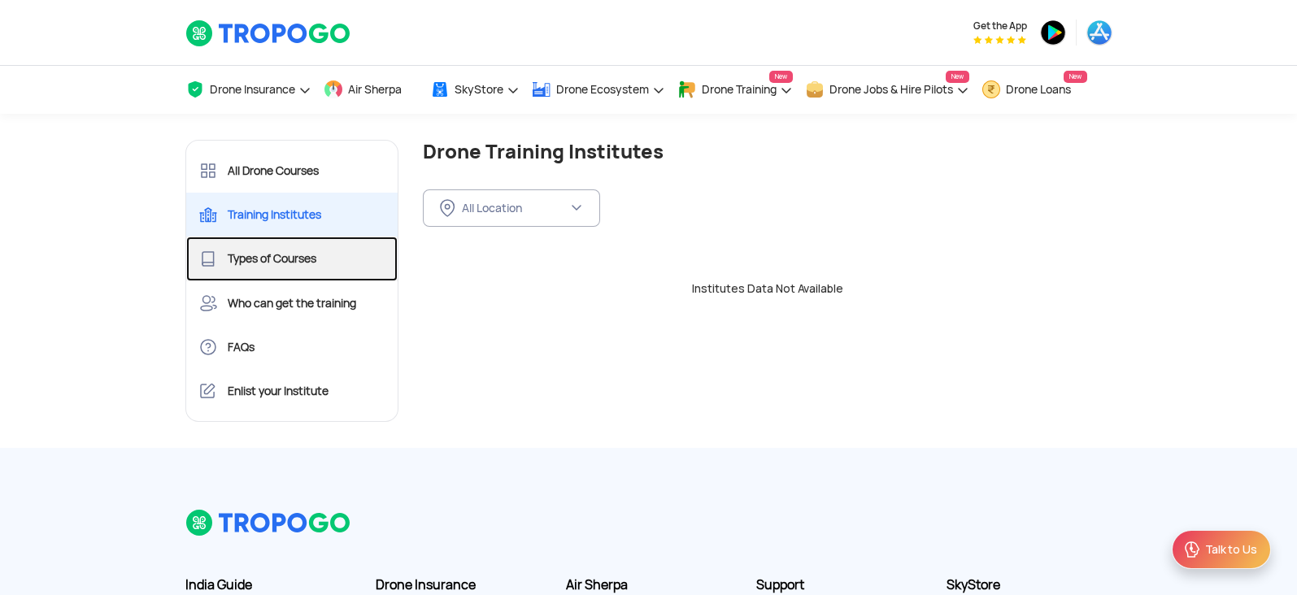
click at [317, 277] on link "Types of Courses" at bounding box center [292, 259] width 212 height 44
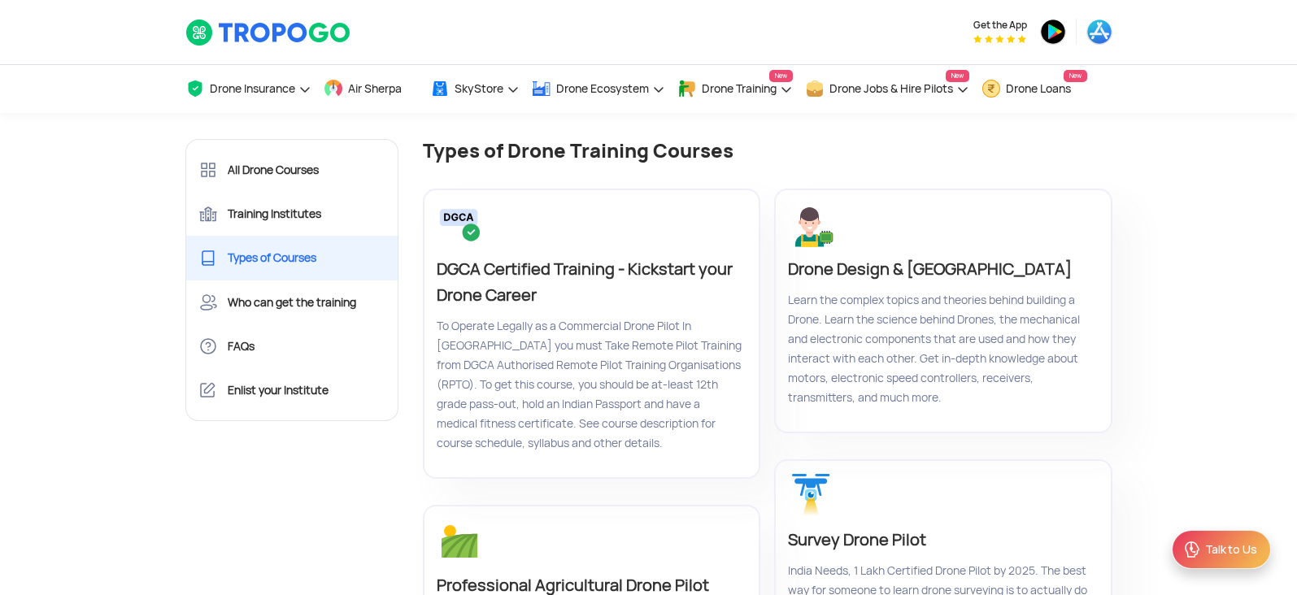
scroll to position [5, 0]
